Goal: Complete application form: Complete application form

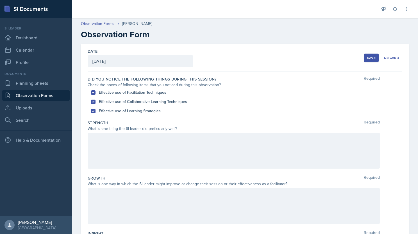
scroll to position [27, 0]
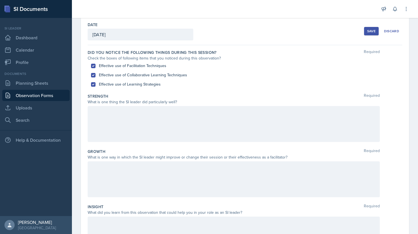
click at [134, 113] on div at bounding box center [234, 124] width 292 height 36
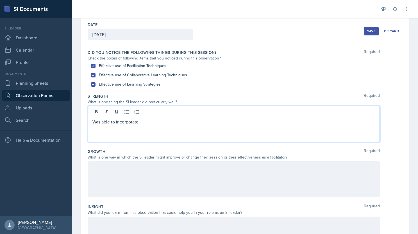
click at [147, 125] on div "Was able to incorporate" at bounding box center [234, 124] width 292 height 36
click at [282, 123] on p "Was able to incorporate two students into working together who weren't fully wo…" at bounding box center [233, 121] width 282 height 7
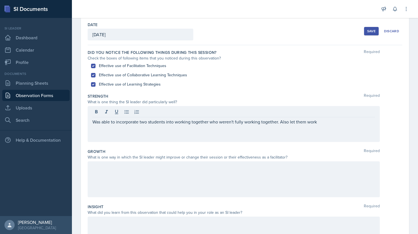
click at [290, 124] on p "Was able to incorporate two students into working together who weren't fully wo…" at bounding box center [233, 121] width 282 height 7
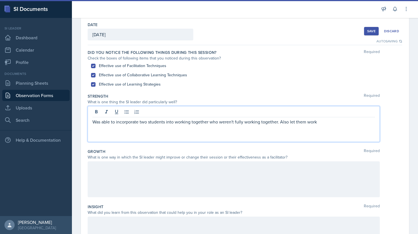
click at [302, 120] on p "Was able to incorporate two students into working together who weren't fully wo…" at bounding box center [233, 121] width 282 height 7
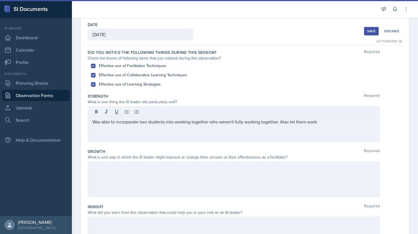
click at [322, 121] on p "Was able to incorporate two students into working together who weren't fully wo…" at bounding box center [233, 121] width 282 height 7
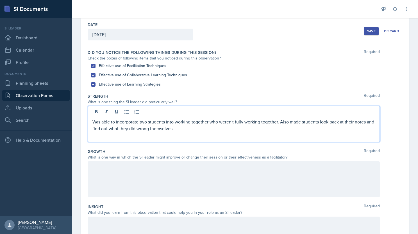
click at [189, 129] on p "Was able to incorporate two students into working together who weren't fully wo…" at bounding box center [233, 124] width 282 height 13
click at [191, 129] on p "Was able to incorporate two students into working together who weren't fully wo…" at bounding box center [233, 124] width 282 height 13
click at [193, 129] on p "Was able to incorporate two students into working together who weren't fully wo…" at bounding box center [233, 124] width 282 height 13
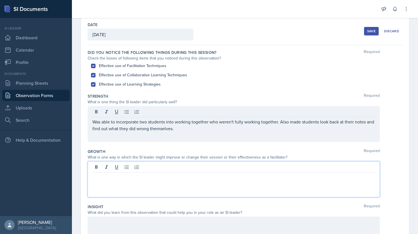
click at [183, 168] on div at bounding box center [234, 179] width 292 height 36
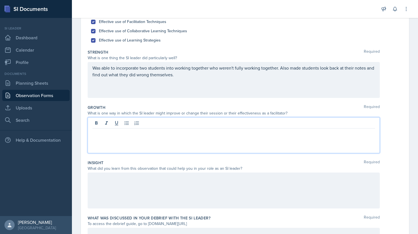
scroll to position [71, 0]
click at [138, 132] on p at bounding box center [233, 132] width 282 height 7
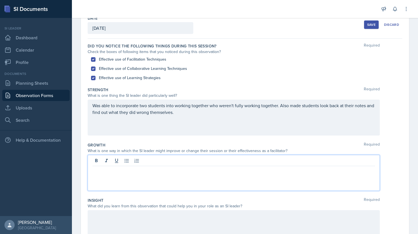
scroll to position [33, 0]
click at [128, 168] on p at bounding box center [233, 170] width 282 height 7
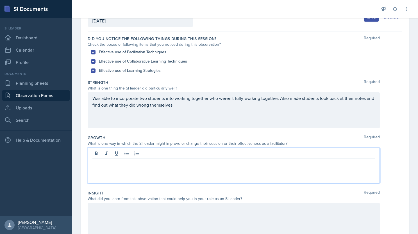
scroll to position [41, 0]
click at [137, 163] on p "Help" at bounding box center [233, 162] width 282 height 7
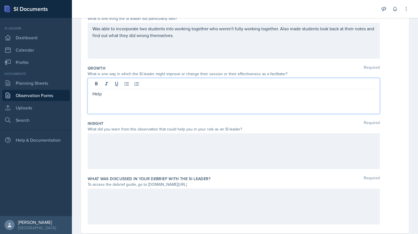
scroll to position [116, 0]
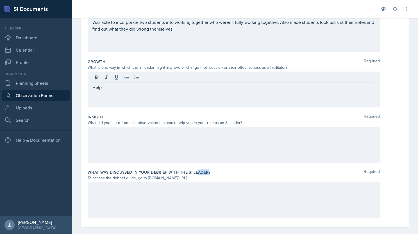
drag, startPoint x: 206, startPoint y: 170, endPoint x: 196, endPoint y: 171, distance: 10.4
click at [196, 171] on label "What was discussed in your debrief with the SI Leader?" at bounding box center [149, 173] width 123 height 6
drag, startPoint x: 196, startPoint y: 171, endPoint x: 187, endPoint y: 173, distance: 9.0
click at [187, 173] on label "What was discussed in your debrief with the SI Leader?" at bounding box center [149, 173] width 123 height 6
click at [146, 81] on div "Help" at bounding box center [234, 90] width 292 height 36
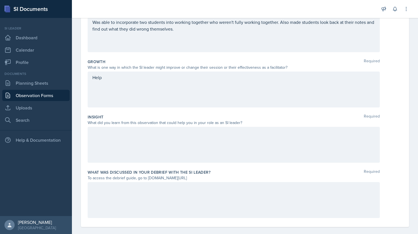
scroll to position [122, 0]
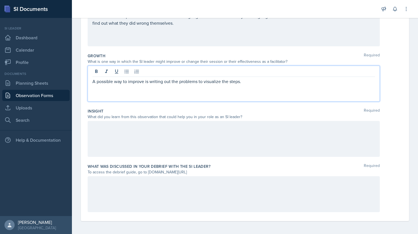
click at [163, 81] on p "A possible way to improve is writing out the problems to visualize the steps." at bounding box center [233, 81] width 282 height 7
click at [196, 81] on p "A possible way to improve is writing out the problems to visualize the steps." at bounding box center [233, 81] width 282 height 7
click at [283, 79] on p "A possible way to improve is writing out the problems as you explain to visuali…" at bounding box center [233, 81] width 282 height 7
click at [292, 81] on p "A possible way to improve is writing out the problems as you explain to visuali…" at bounding box center [233, 84] width 282 height 13
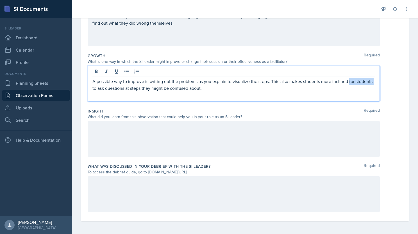
drag, startPoint x: 349, startPoint y: 80, endPoint x: 110, endPoint y: 104, distance: 240.4
click at [110, 104] on div "Growth Required What is one way in which the SI leader might improve or change …" at bounding box center [245, 78] width 314 height 55
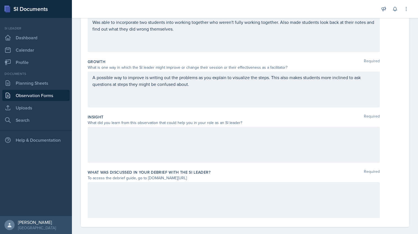
click at [159, 136] on div at bounding box center [234, 145] width 292 height 36
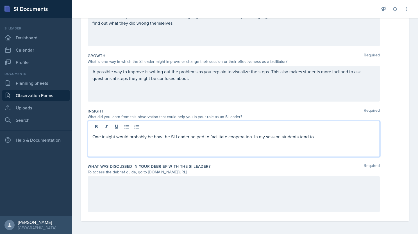
click at [332, 135] on p "One insight would probably be how the SI Leader helped to facilitate cooperatio…" at bounding box center [233, 136] width 282 height 7
click at [184, 145] on p "One insight would probably be how the SI Leader helped to facilitate cooperatio…" at bounding box center [233, 139] width 282 height 13
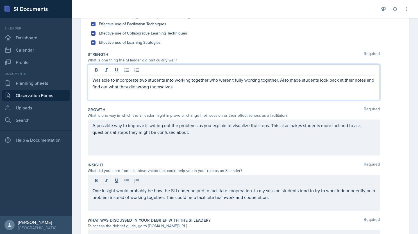
scroll to position [78, 0]
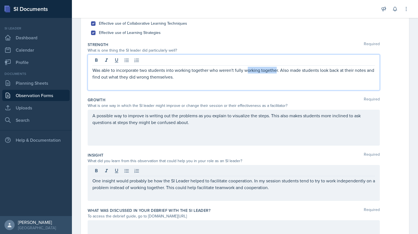
drag, startPoint x: 246, startPoint y: 70, endPoint x: 276, endPoint y: 71, distance: 30.0
click at [276, 71] on p "Was able to incorporate two students into working together who weren't fully wo…" at bounding box center [233, 73] width 282 height 13
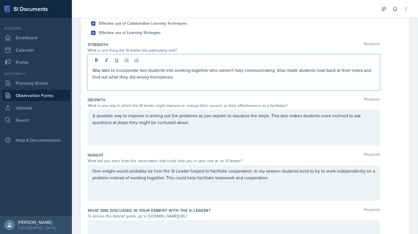
click at [180, 78] on p "Was able to incorporate two students into working together who weren't fully co…" at bounding box center [233, 73] width 282 height 13
click at [196, 78] on p "Was able to incorporate two students into working together who weren't fully co…" at bounding box center [233, 73] width 282 height 13
click at [253, 75] on p "Was able to incorporate two students into working together who weren't fully co…" at bounding box center [233, 73] width 282 height 13
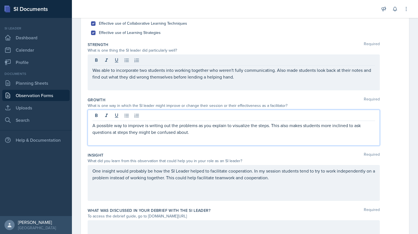
click at [200, 120] on div "A possible way to improve is writing out the problems as you explain to visuali…" at bounding box center [234, 128] width 292 height 36
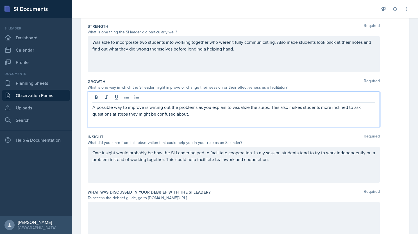
scroll to position [122, 0]
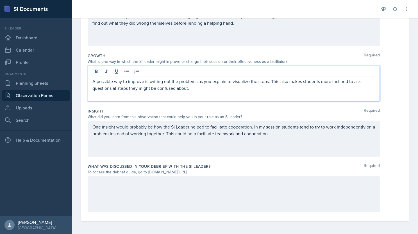
click at [170, 193] on div at bounding box center [234, 194] width 292 height 36
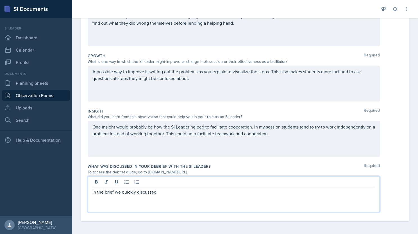
click at [168, 189] on p "In the brief we quickly discussed" at bounding box center [233, 192] width 282 height 7
click at [180, 192] on p "In the brief we quickly discussed that, while he facilitateed coperation" at bounding box center [233, 192] width 282 height 7
click at [240, 191] on p "In the brief we quickly discussed that, while he facilitated cooperation" at bounding box center [233, 192] width 282 height 7
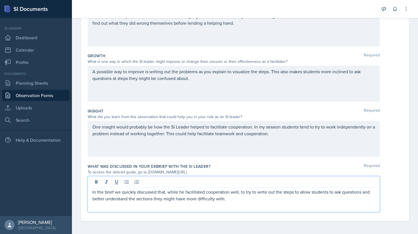
click at [231, 198] on p "In the brief we quickly discussed that, while he facilitated cooperation well, …" at bounding box center [233, 195] width 282 height 13
click at [364, 199] on p "In the brief we quickly discussed that, while he facilitated cooperation well, …" at bounding box center [233, 195] width 282 height 13
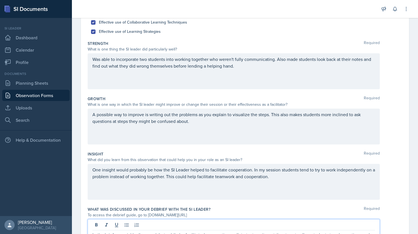
scroll to position [89, 0]
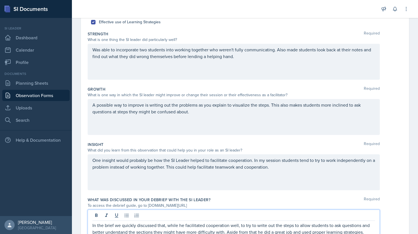
click at [216, 115] on p "A possible way to improve is writing out the problems as you explain to visuali…" at bounding box center [233, 108] width 282 height 13
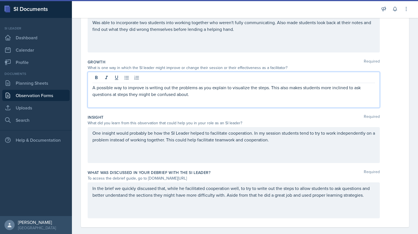
scroll to position [122, 0]
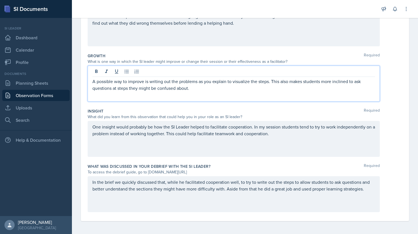
click at [303, 188] on div "In the brief we quickly discussed that, while he facilitated cooperation well, …" at bounding box center [234, 194] width 292 height 36
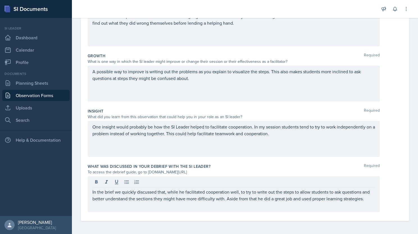
click at [283, 143] on div "One insight would probably be how the SI Leader helped to facilitate cooperatio…" at bounding box center [234, 139] width 292 height 36
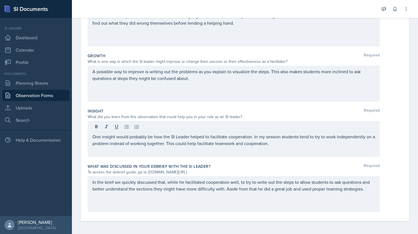
click at [244, 86] on div "A possible way to improve is writing out the problems as you explain to visuali…" at bounding box center [234, 84] width 292 height 36
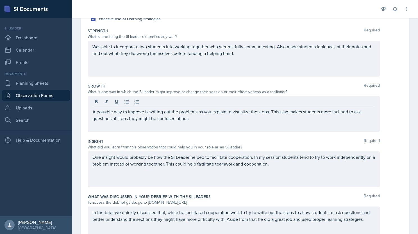
click at [251, 65] on div "Was able to incorporate two students into working together who weren't fully co…" at bounding box center [234, 59] width 292 height 36
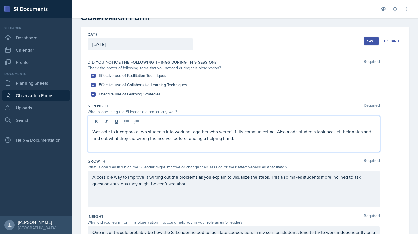
scroll to position [0, 0]
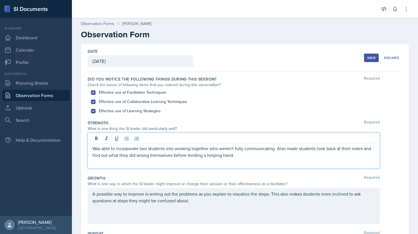
click at [367, 59] on div "Save" at bounding box center [371, 58] width 8 height 4
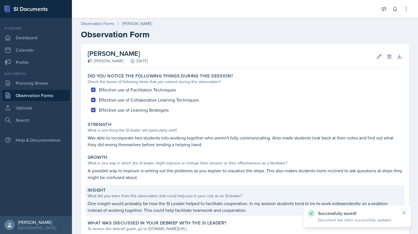
scroll to position [51, 0]
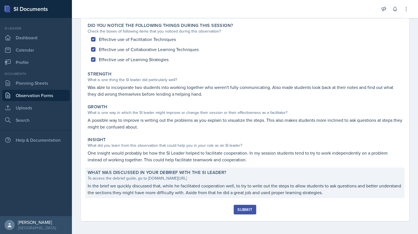
click at [209, 191] on p "In the brief we quickly discussed that, while he facilitated cooperation well, …" at bounding box center [245, 188] width 314 height 13
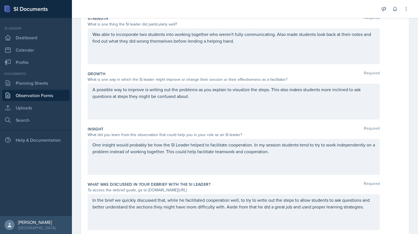
scroll to position [122, 0]
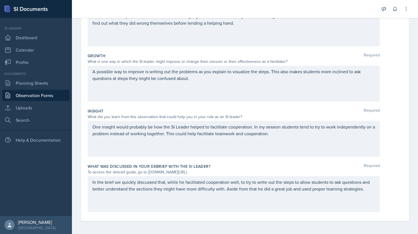
click at [181, 181] on div "In the brief we quickly discussed that, while he facilitated cooperation well, …" at bounding box center [234, 194] width 292 height 36
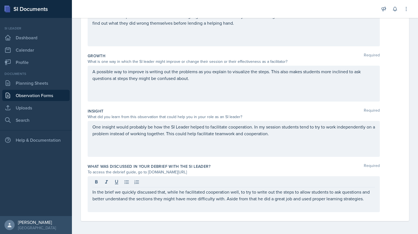
click at [181, 181] on div at bounding box center [233, 182] width 282 height 9
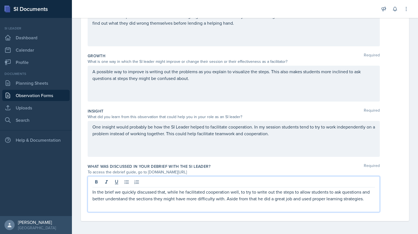
drag, startPoint x: 181, startPoint y: 181, endPoint x: 184, endPoint y: 190, distance: 9.9
click at [184, 190] on p "In the brief we quickly discussed that, while he facilitated cooperation well, …" at bounding box center [233, 195] width 282 height 13
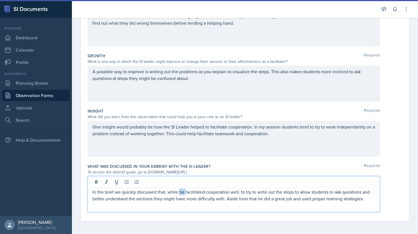
drag, startPoint x: 184, startPoint y: 190, endPoint x: 180, endPoint y: 190, distance: 4.5
click at [180, 190] on p "In the brief we quickly discussed that, while he facilitated cooperation well, …" at bounding box center [233, 195] width 282 height 13
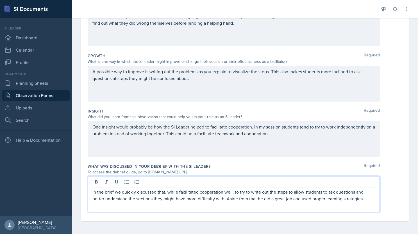
click at [197, 192] on p "In the brief we quickly discussed that, while facilitated cooperation well, to …" at bounding box center [233, 195] width 282 height 13
drag, startPoint x: 179, startPoint y: 191, endPoint x: 225, endPoint y: 192, distance: 46.6
click at [225, 192] on p "In the brief we quickly discussed that, while facilitat cooperation well, to tr…" at bounding box center [233, 195] width 282 height 13
click at [209, 189] on p "In the brief we quickly discussed that, while coperation teqniques where used w…" at bounding box center [233, 199] width 282 height 20
click at [288, 197] on p "In the brief we quickly discussed that, while cooperation techniques were used …" at bounding box center [233, 199] width 282 height 20
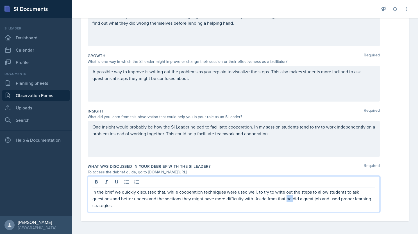
click at [288, 197] on p "In the brief we quickly discussed that, while cooperation techniques were used …" at bounding box center [233, 199] width 282 height 20
click at [159, 205] on p "In the brief we quickly discussed that, while cooperation techniques were used …" at bounding box center [233, 199] width 282 height 20
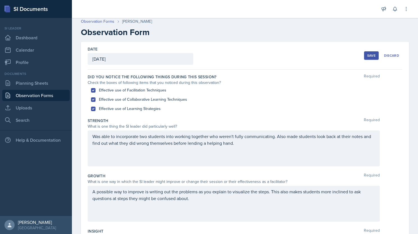
scroll to position [0, 0]
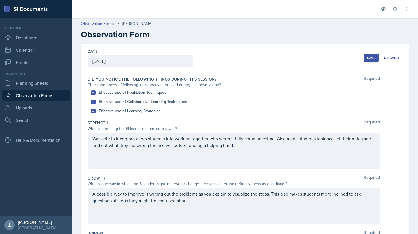
click at [367, 58] on div "Save" at bounding box center [371, 58] width 8 height 4
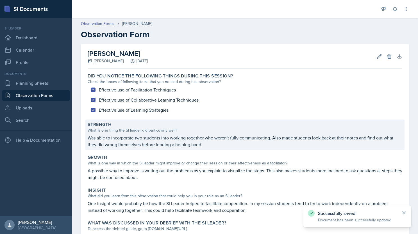
scroll to position [51, 0]
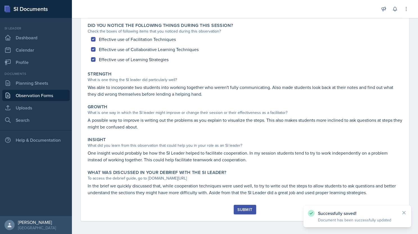
click at [244, 209] on div "Submit" at bounding box center [244, 209] width 15 height 4
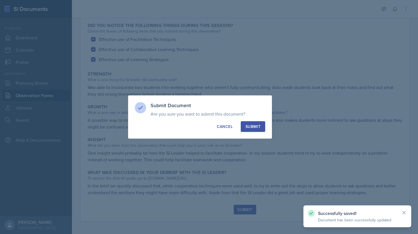
click at [260, 128] on button "Submit" at bounding box center [253, 126] width 24 height 11
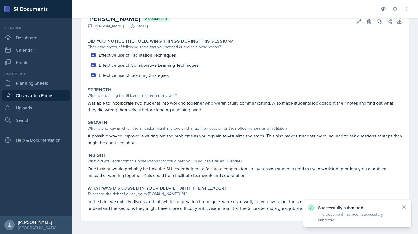
scroll to position [35, 0]
click at [28, 96] on link "Observation Forms" at bounding box center [35, 95] width 67 height 11
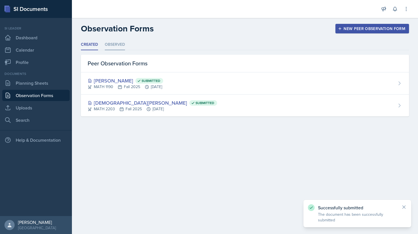
click at [113, 47] on li "Observed" at bounding box center [115, 44] width 20 height 11
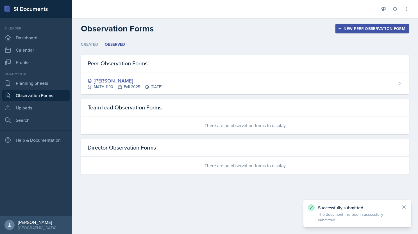
click at [88, 43] on li "Created" at bounding box center [89, 44] width 17 height 11
